Goal: Check status: Check status

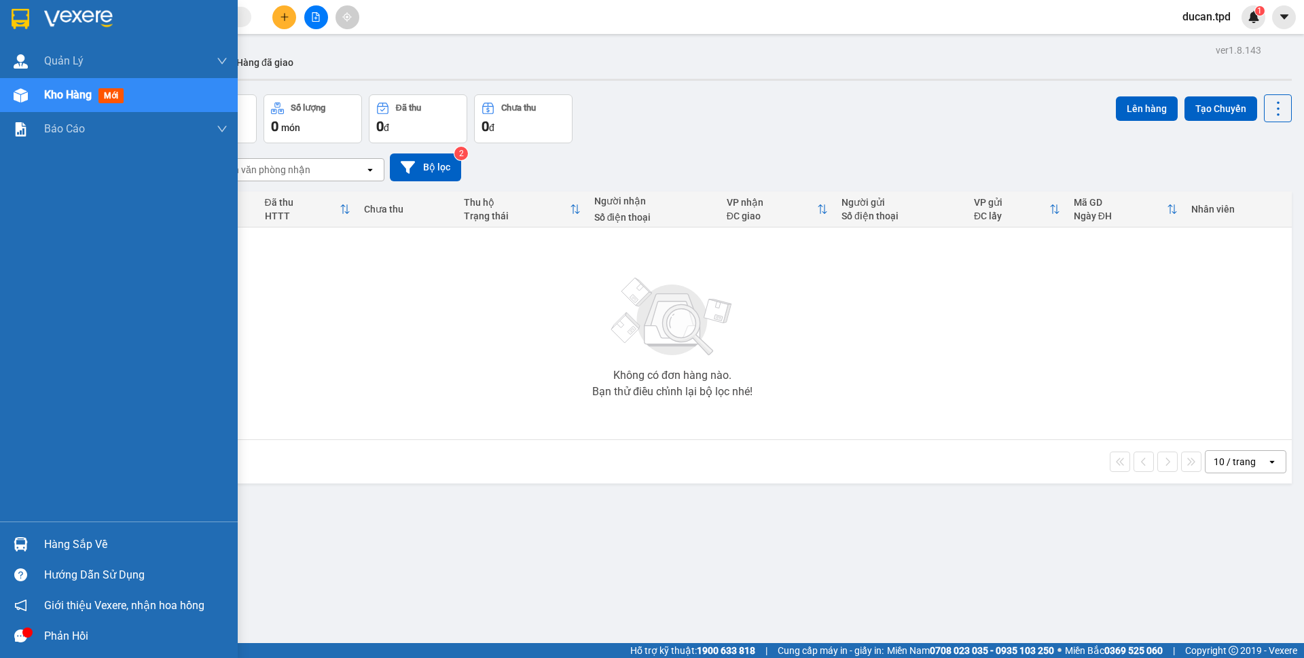
click at [13, 554] on div at bounding box center [21, 545] width 24 height 24
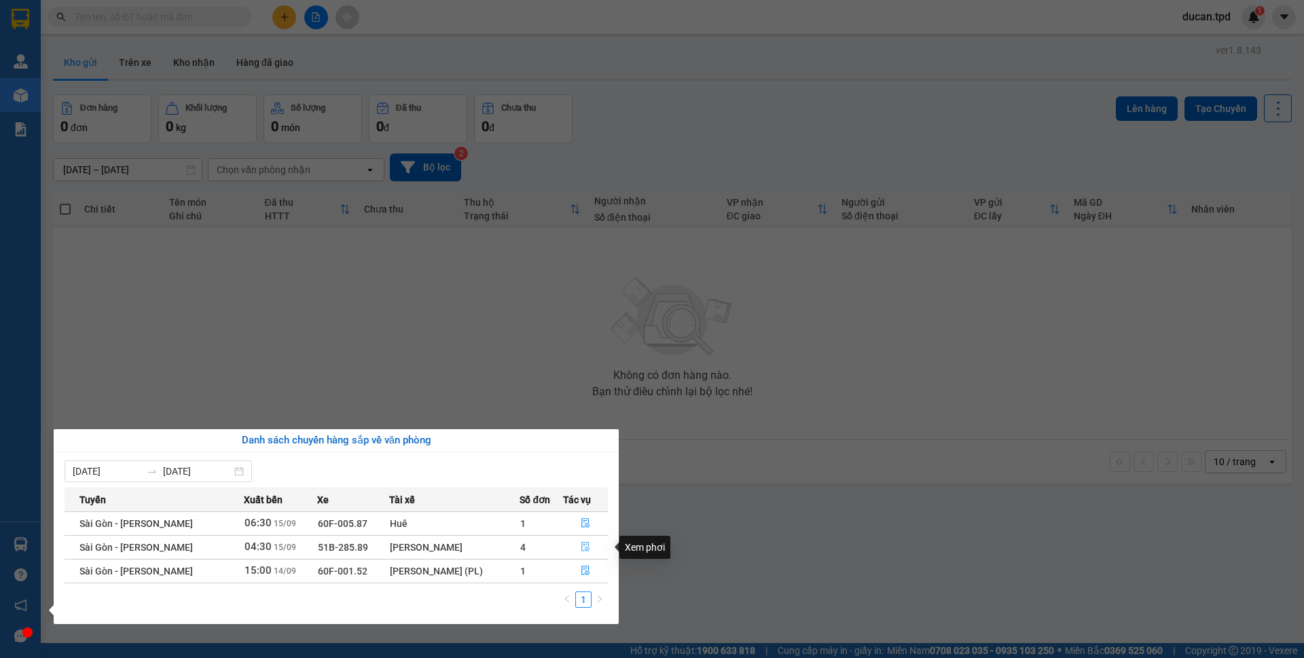
click at [579, 549] on button "button" at bounding box center [586, 548] width 44 height 22
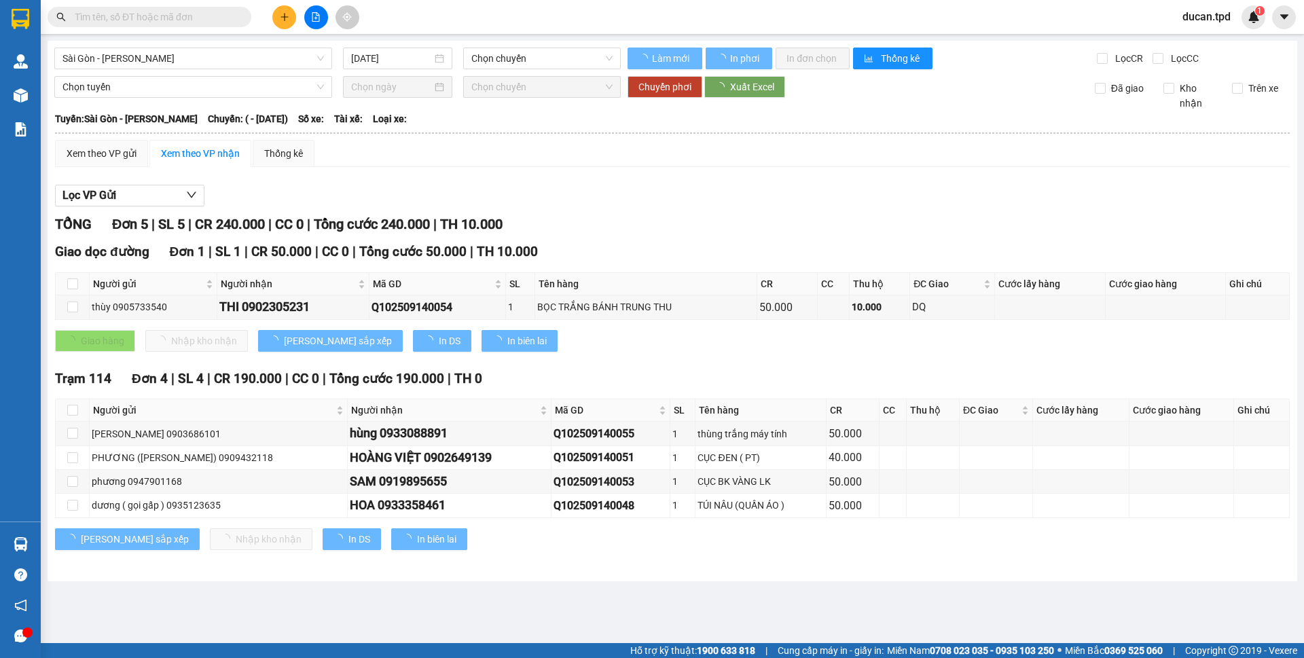
type input "[DATE]"
